Goal: Task Accomplishment & Management: Manage account settings

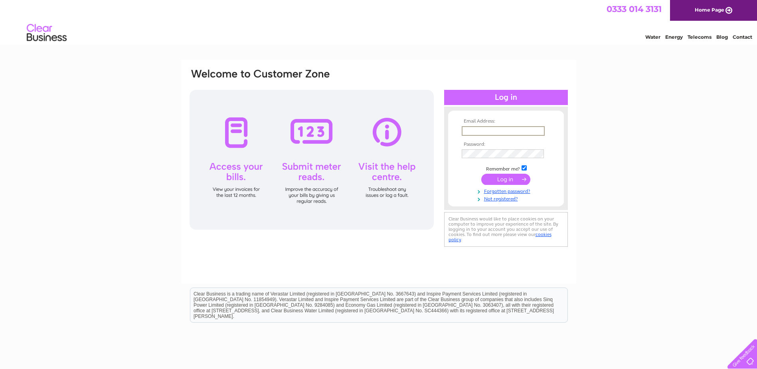
click at [483, 131] on input "text" at bounding box center [503, 131] width 83 height 10
click at [623, 121] on div "Email Address: Password:" at bounding box center [378, 240] width 757 height 360
click at [486, 133] on input "text" at bounding box center [503, 131] width 83 height 10
type input "christine@wasing.co.uk"
click at [503, 178] on input "submit" at bounding box center [505, 178] width 49 height 11
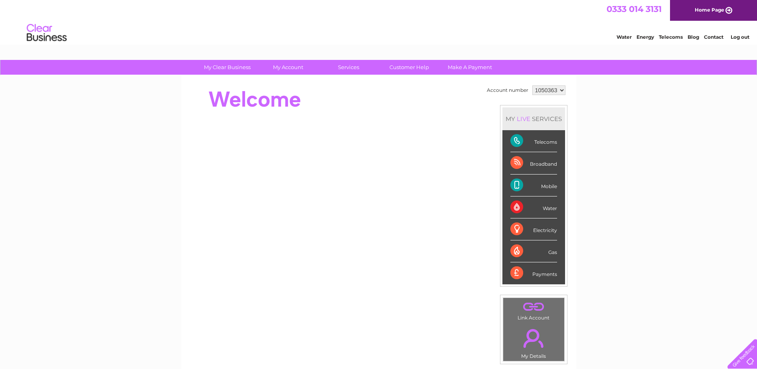
click at [560, 91] on select "1050363 1061779" at bounding box center [549, 90] width 33 height 10
click at [660, 103] on div "My Clear Business Login Details My Details My Preferences Link Account My Accou…" at bounding box center [378, 284] width 757 height 449
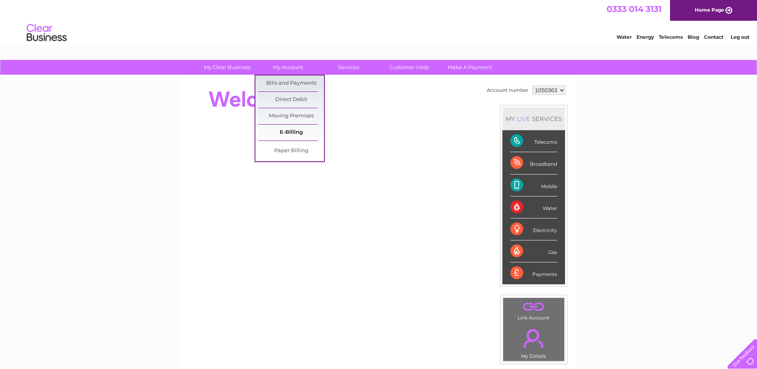
click at [298, 133] on link "E-Billing" at bounding box center [291, 133] width 66 height 16
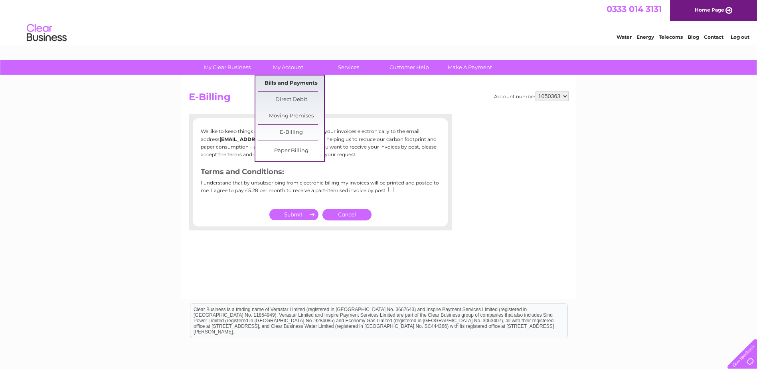
click at [293, 84] on link "Bills and Payments" at bounding box center [291, 83] width 66 height 16
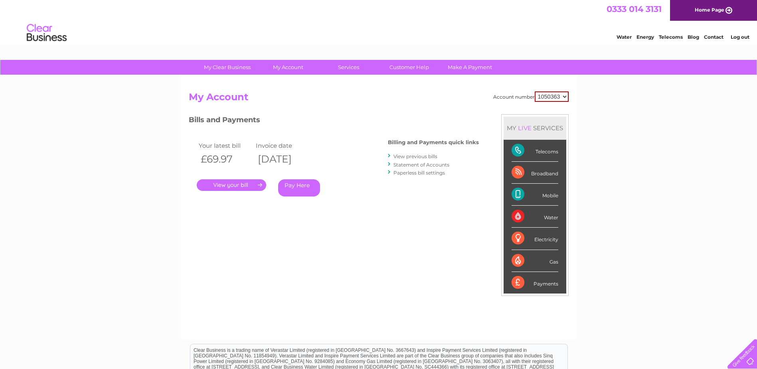
click at [246, 185] on link "." at bounding box center [231, 185] width 69 height 12
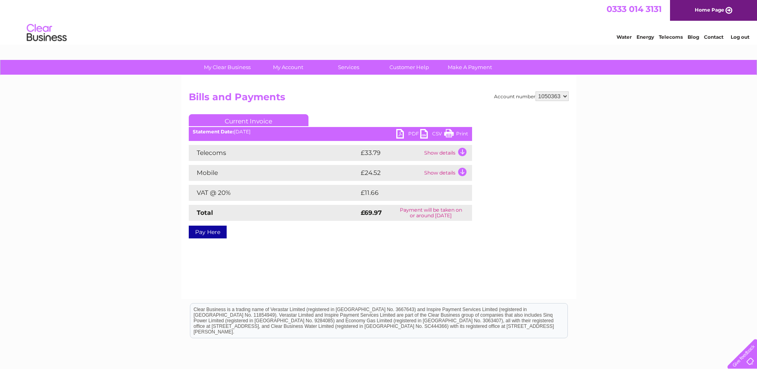
click at [406, 133] on link "PDF" at bounding box center [408, 135] width 24 height 12
